Goal: Transaction & Acquisition: Purchase product/service

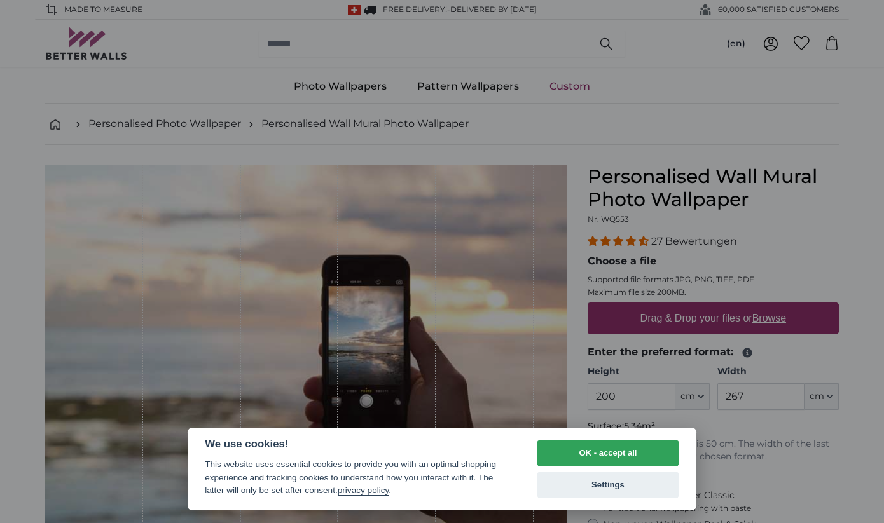
click at [469, 47] on div at bounding box center [442, 261] width 884 height 523
click at [631, 453] on button "OK - accept all" at bounding box center [608, 453] width 142 height 27
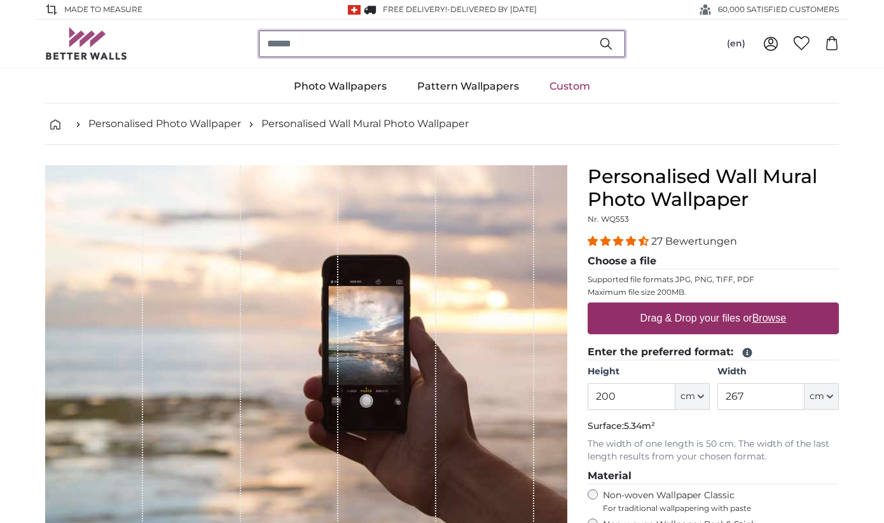
click at [466, 55] on input "search" at bounding box center [442, 44] width 366 height 27
type input "**********"
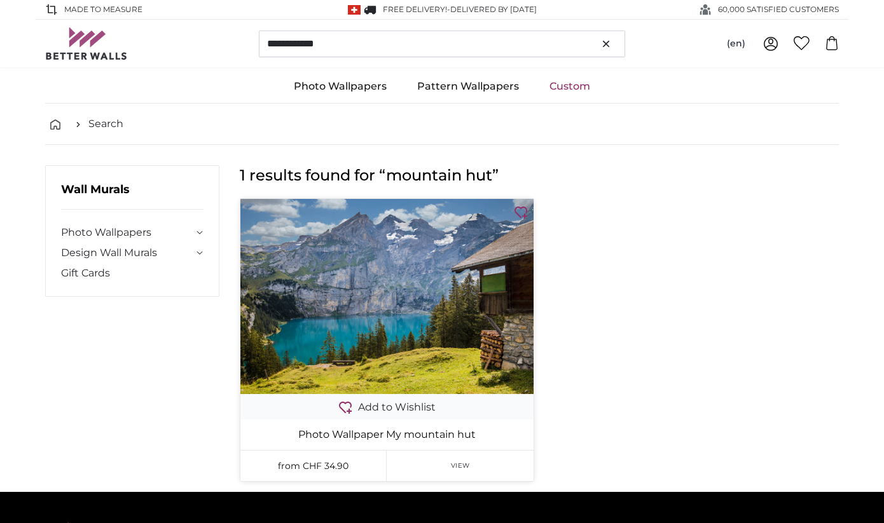
click at [371, 315] on img at bounding box center [386, 296] width 293 height 195
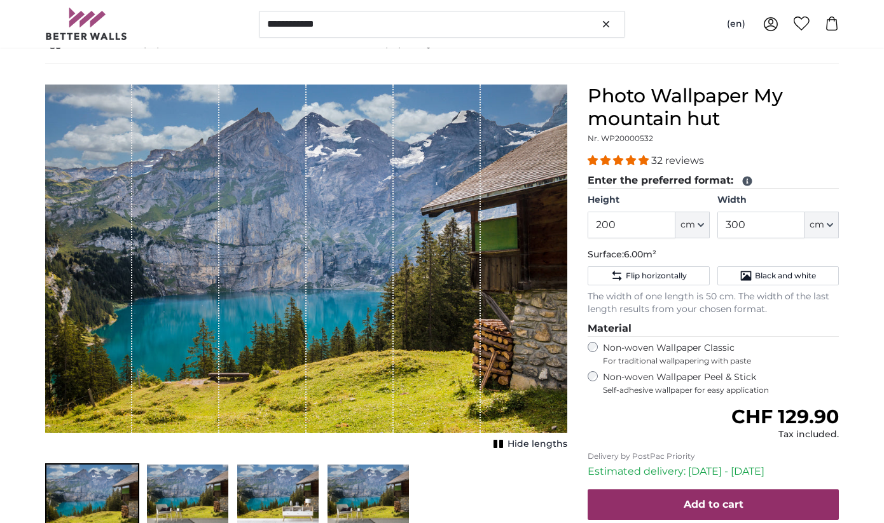
scroll to position [83, 0]
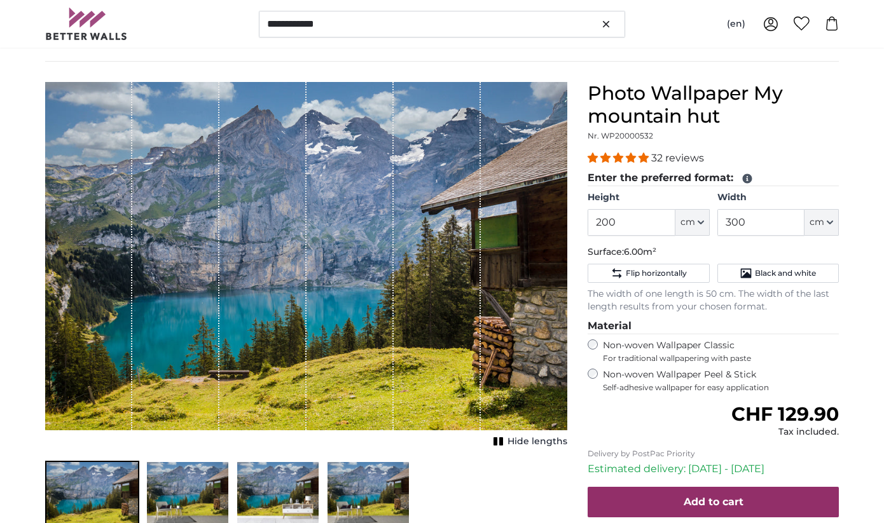
click at [677, 381] on label "Non-woven Wallpaper Peel & Stick Self-adhesive wallpaper for easy application" at bounding box center [721, 381] width 236 height 24
click at [624, 220] on input "200" at bounding box center [631, 222] width 87 height 27
drag, startPoint x: 624, startPoint y: 220, endPoint x: 566, endPoint y: 220, distance: 57.9
click at [566, 220] on product-detail "Cancel Crop image Hide lengths" at bounding box center [442, 336] width 814 height 549
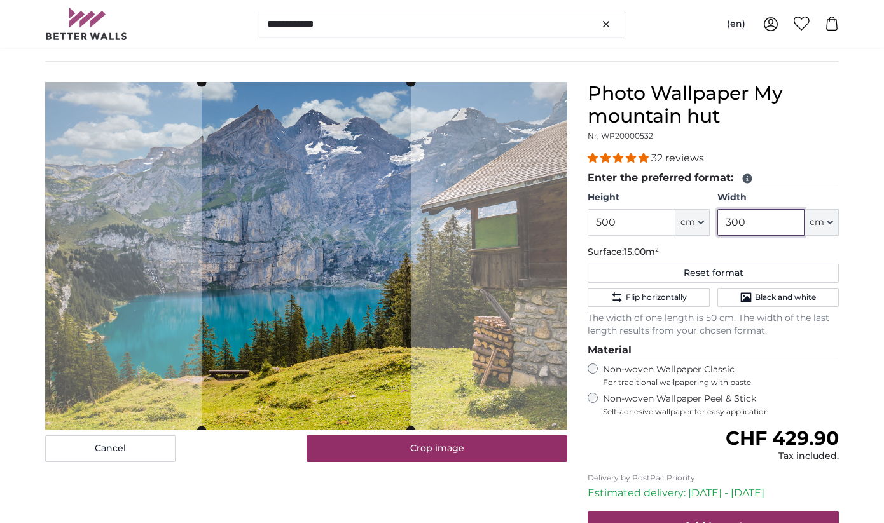
click at [742, 217] on input "300" at bounding box center [760, 222] width 87 height 27
click at [631, 223] on input "500" at bounding box center [631, 222] width 87 height 27
type input "300"
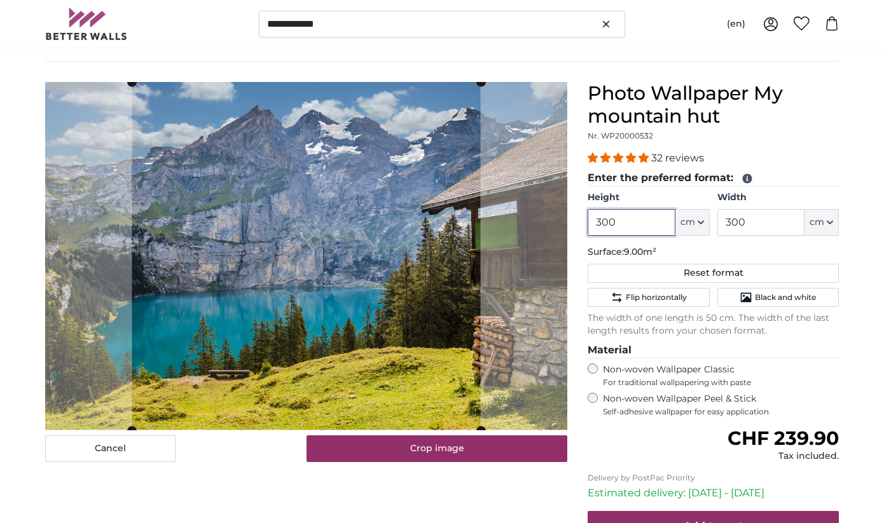
type input "300"
click at [739, 231] on input "300" at bounding box center [760, 222] width 87 height 27
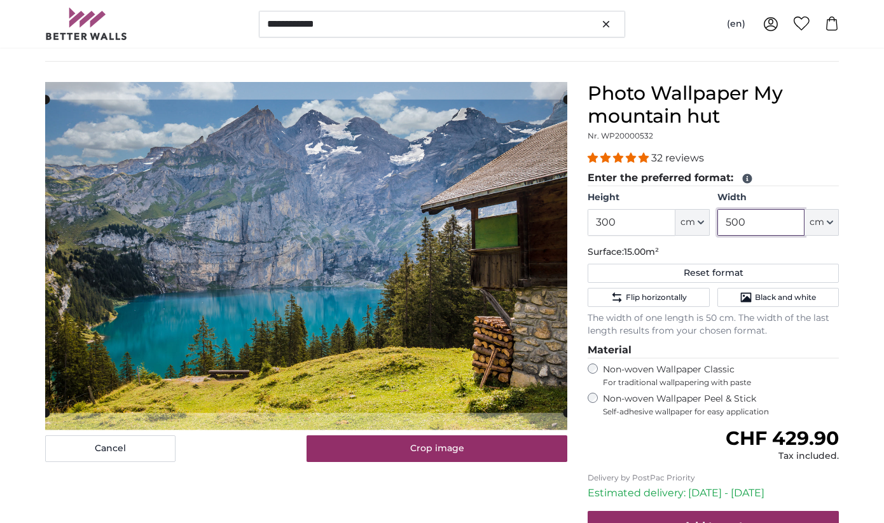
type input "500"
click at [836, 246] on p "Surface: 15.00m²" at bounding box center [713, 252] width 251 height 13
click at [642, 230] on input "300" at bounding box center [631, 222] width 87 height 27
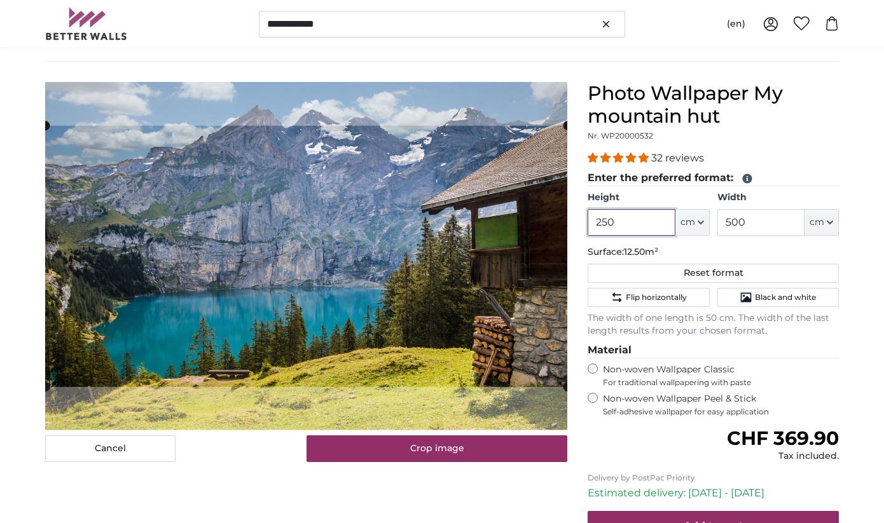
type input "250"
click at [844, 252] on div "Photo Wallpaper My mountain hut Nr. WP20000532 32 reviews Enter the preferred f…" at bounding box center [713, 358] width 272 height 553
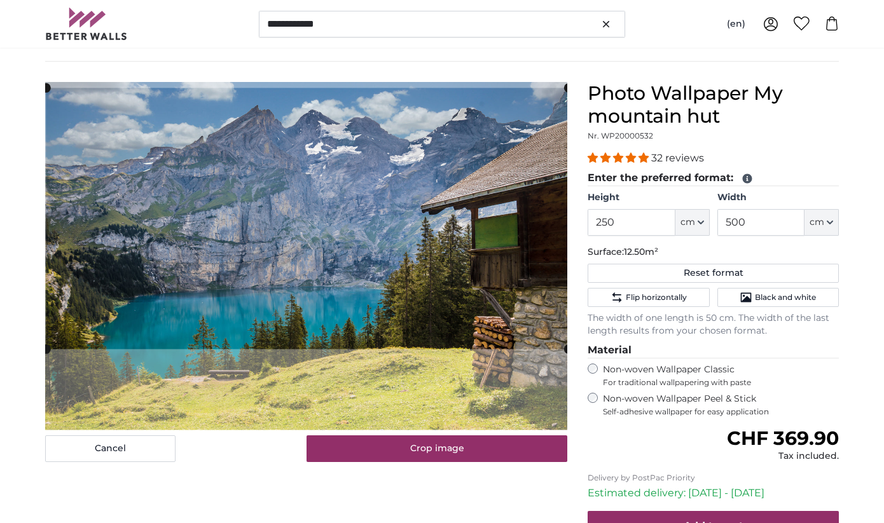
click at [523, 252] on cropper-handle at bounding box center [307, 218] width 522 height 261
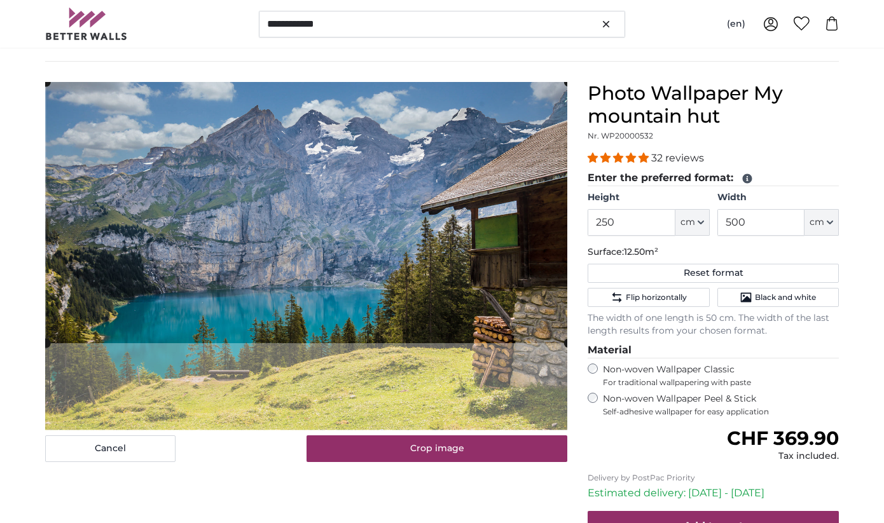
click at [523, 239] on cropper-handle at bounding box center [307, 212] width 522 height 261
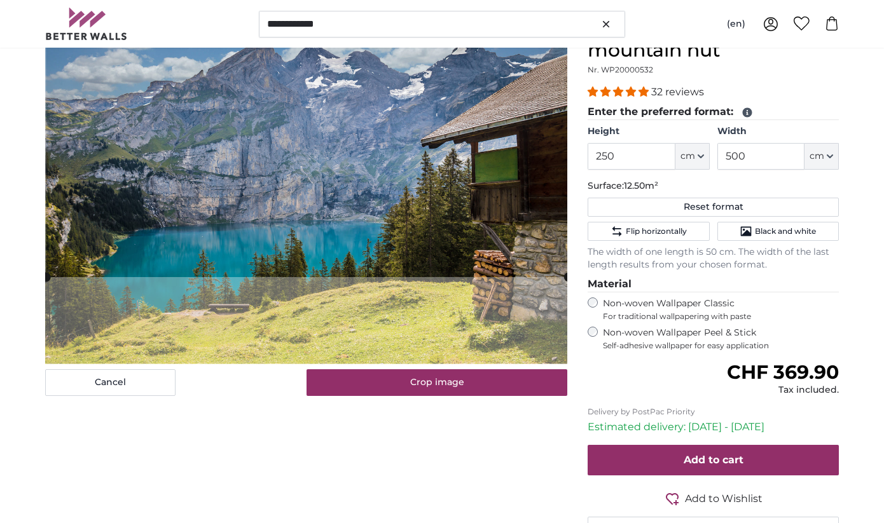
scroll to position [156, 0]
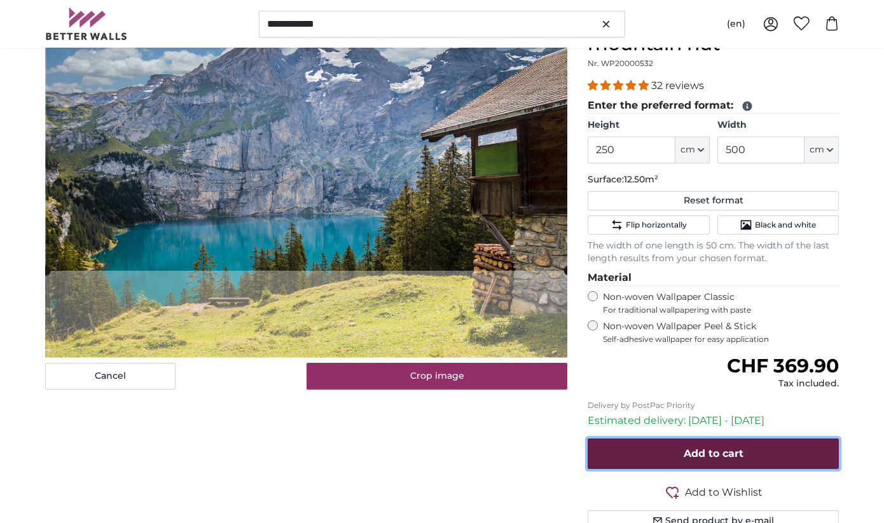
click at [677, 457] on button "Add to cart" at bounding box center [713, 454] width 251 height 31
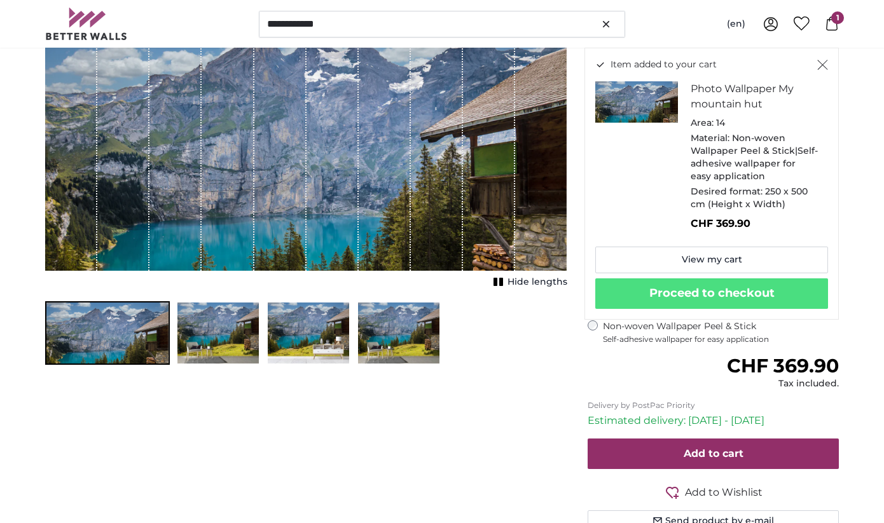
drag, startPoint x: 389, startPoint y: 107, endPoint x: 389, endPoint y: 223, distance: 115.7
click at [389, 224] on div "1 of 4" at bounding box center [385, 140] width 52 height 261
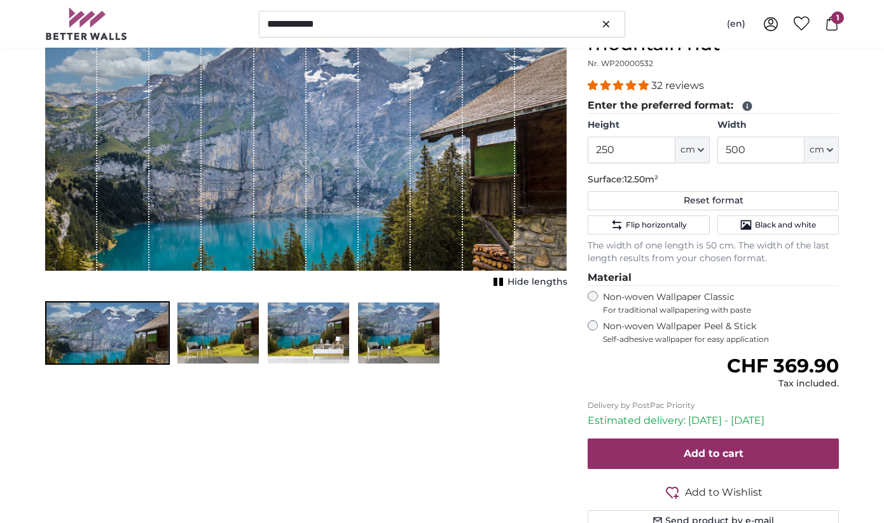
click at [402, 90] on div "1 of 4" at bounding box center [385, 140] width 52 height 261
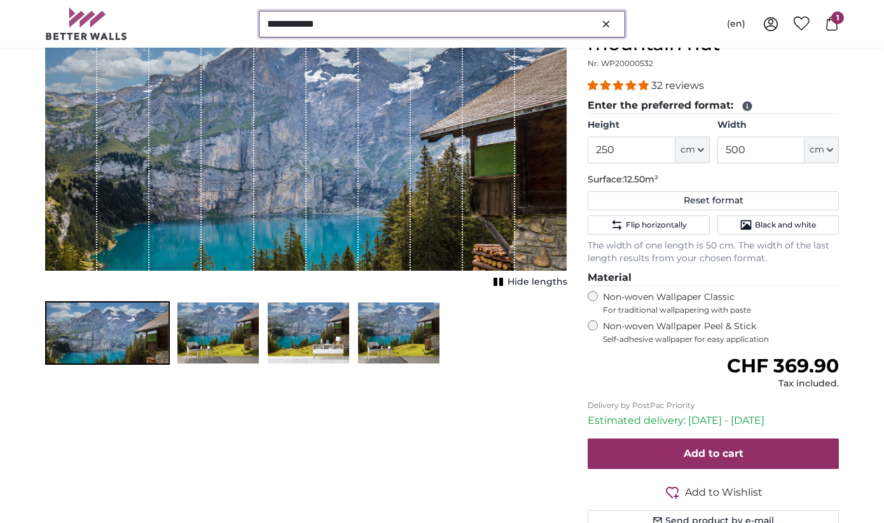
click at [373, 20] on input "**********" at bounding box center [442, 24] width 366 height 27
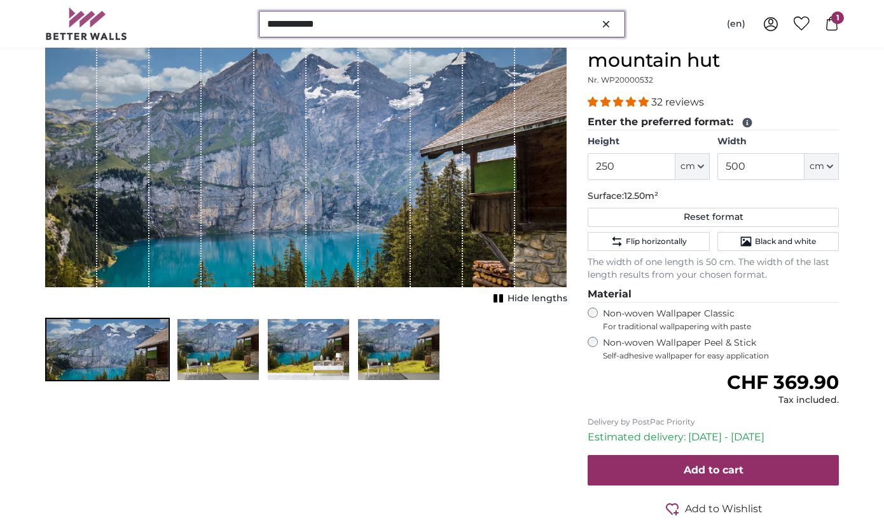
scroll to position [141, 0]
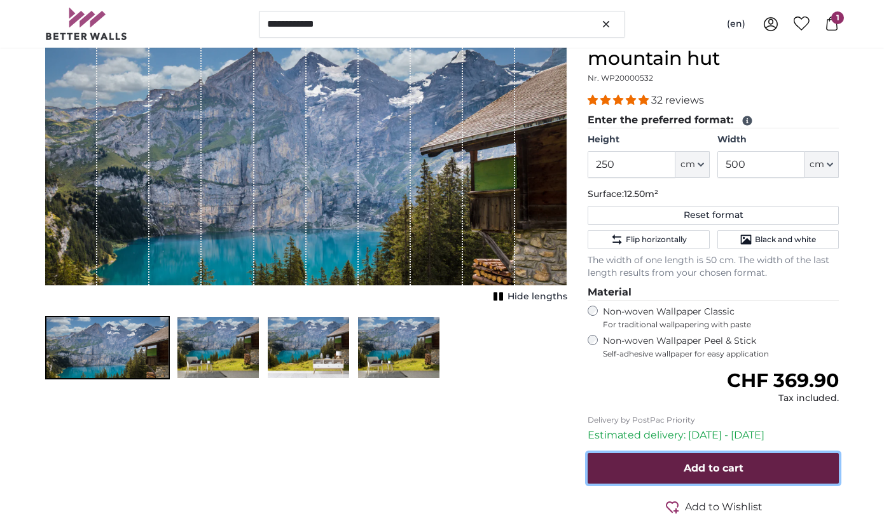
click at [766, 472] on button "Add to cart" at bounding box center [713, 468] width 251 height 31
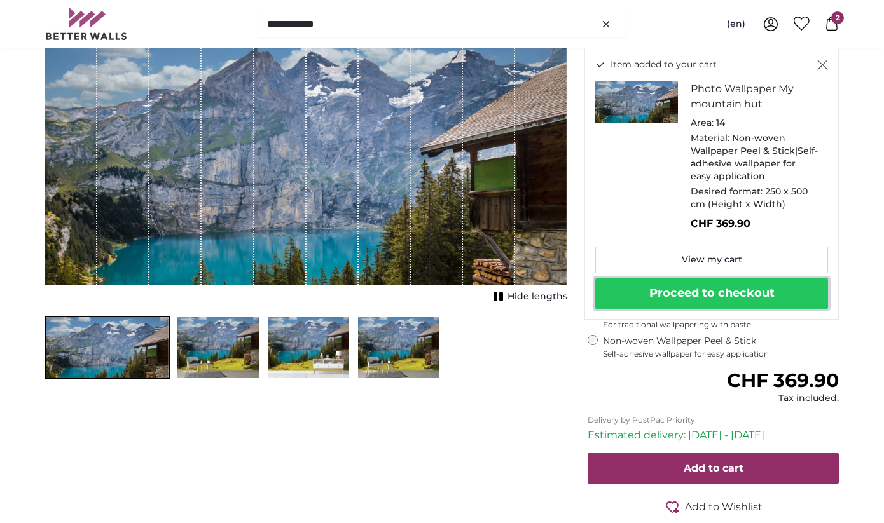
click at [746, 305] on button "Proceed to checkout" at bounding box center [711, 294] width 233 height 31
